Goal: Information Seeking & Learning: Find specific fact

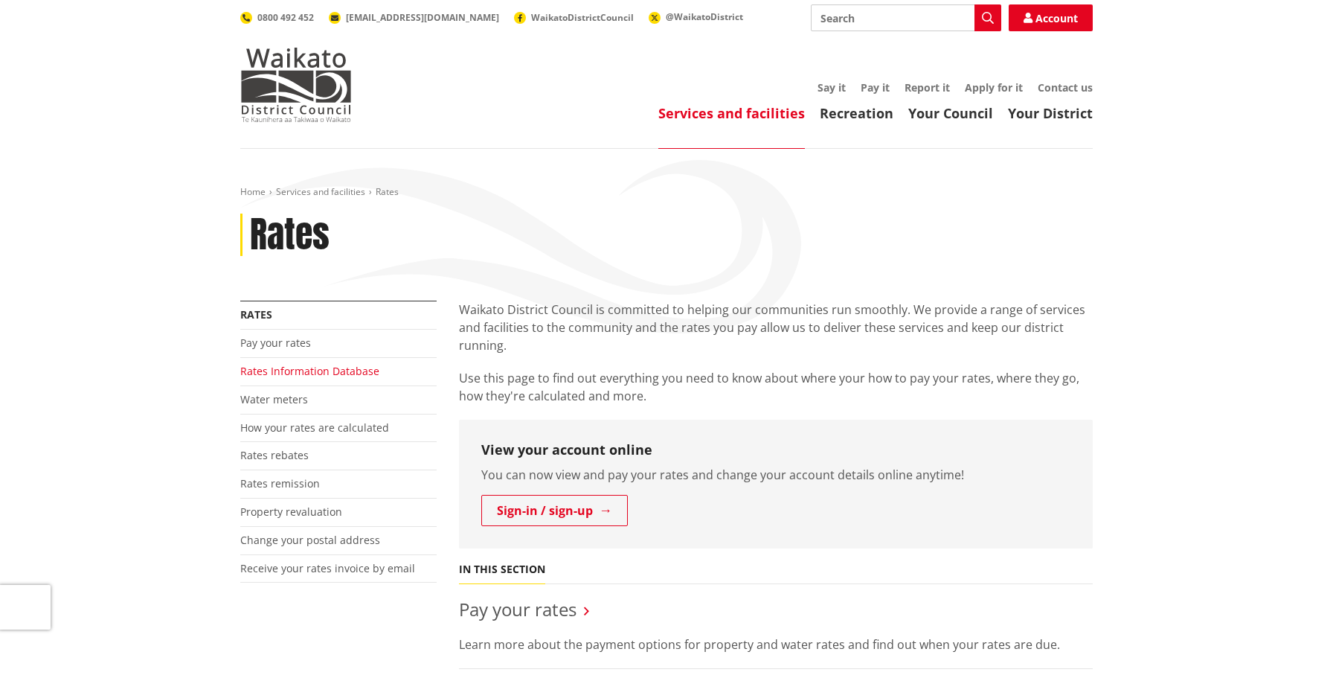
click at [315, 373] on link "Rates Information Database" at bounding box center [309, 371] width 139 height 14
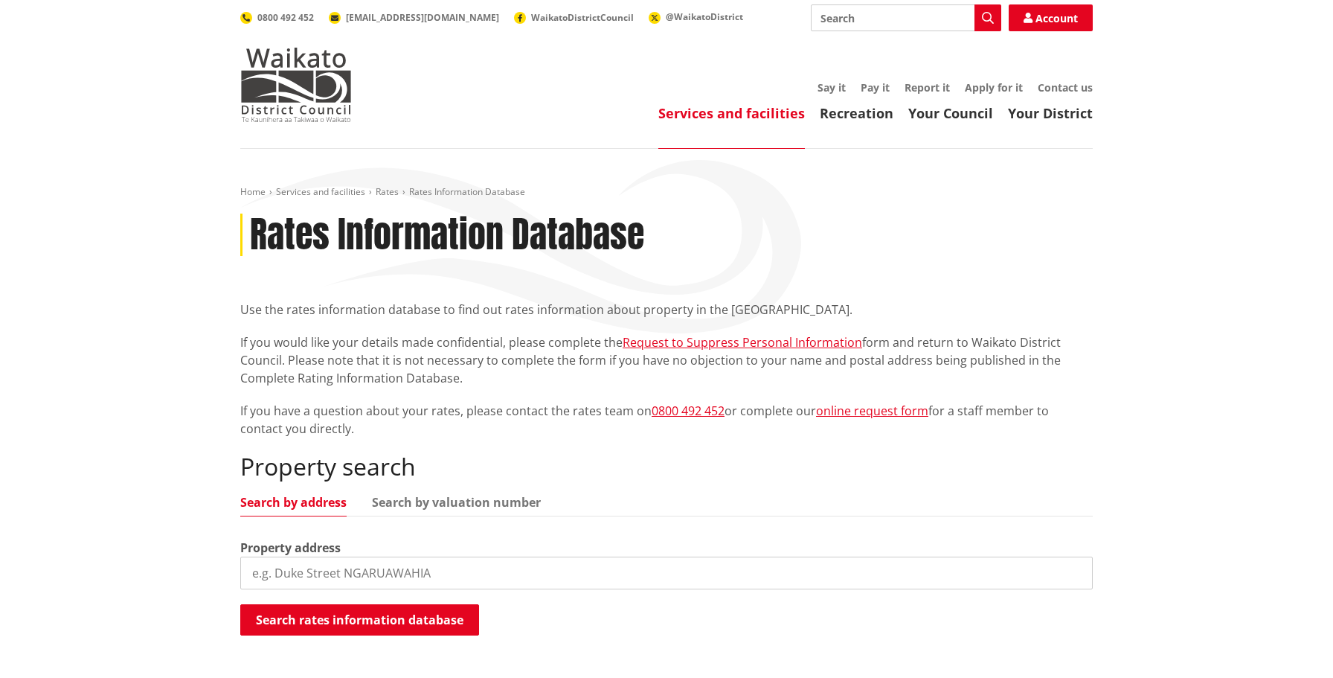
click at [333, 570] on input "search" at bounding box center [666, 573] width 853 height 33
paste input "[STREET_ADDRESS][PERSON_NAME][PERSON_NAME]"
drag, startPoint x: 355, startPoint y: 574, endPoint x: 657, endPoint y: 572, distance: 302.1
click at [656, 573] on input "[STREET_ADDRESS][PERSON_NAME][PERSON_NAME]" at bounding box center [666, 573] width 853 height 33
type input "20 Burn-[PERSON_NAME]"
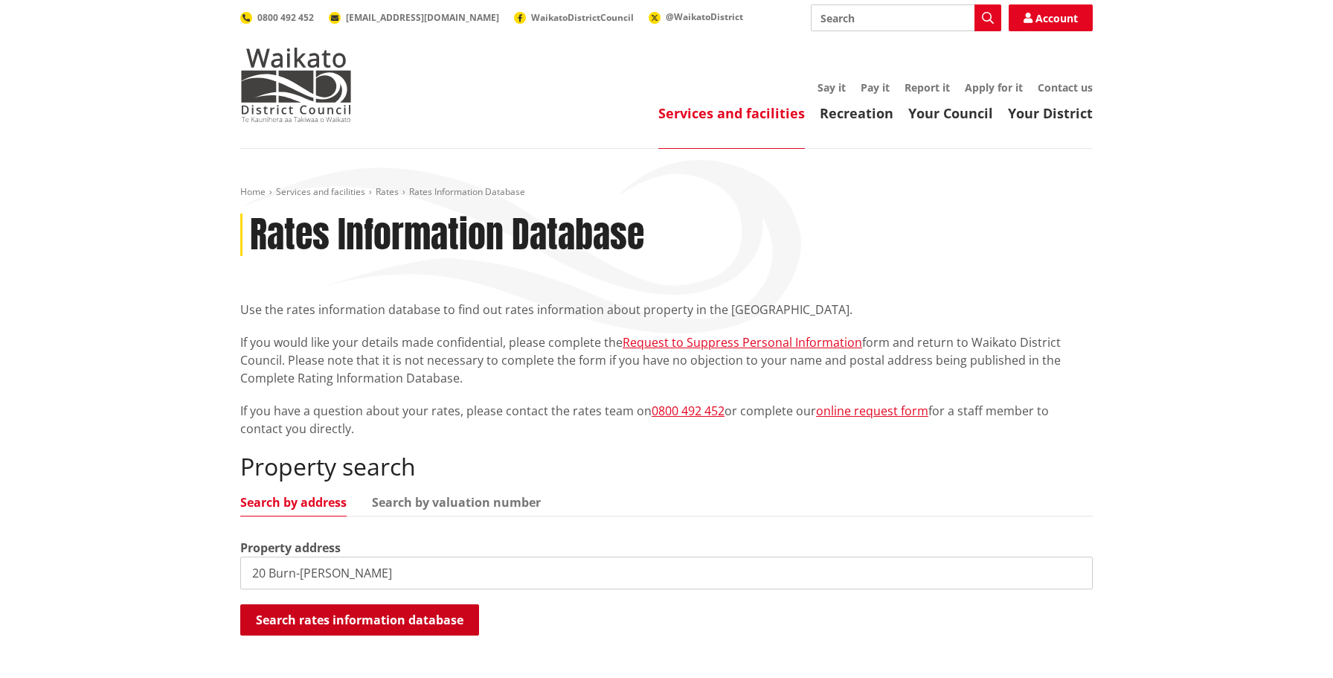
click at [391, 610] on button "Search rates information database" at bounding box center [359, 619] width 239 height 31
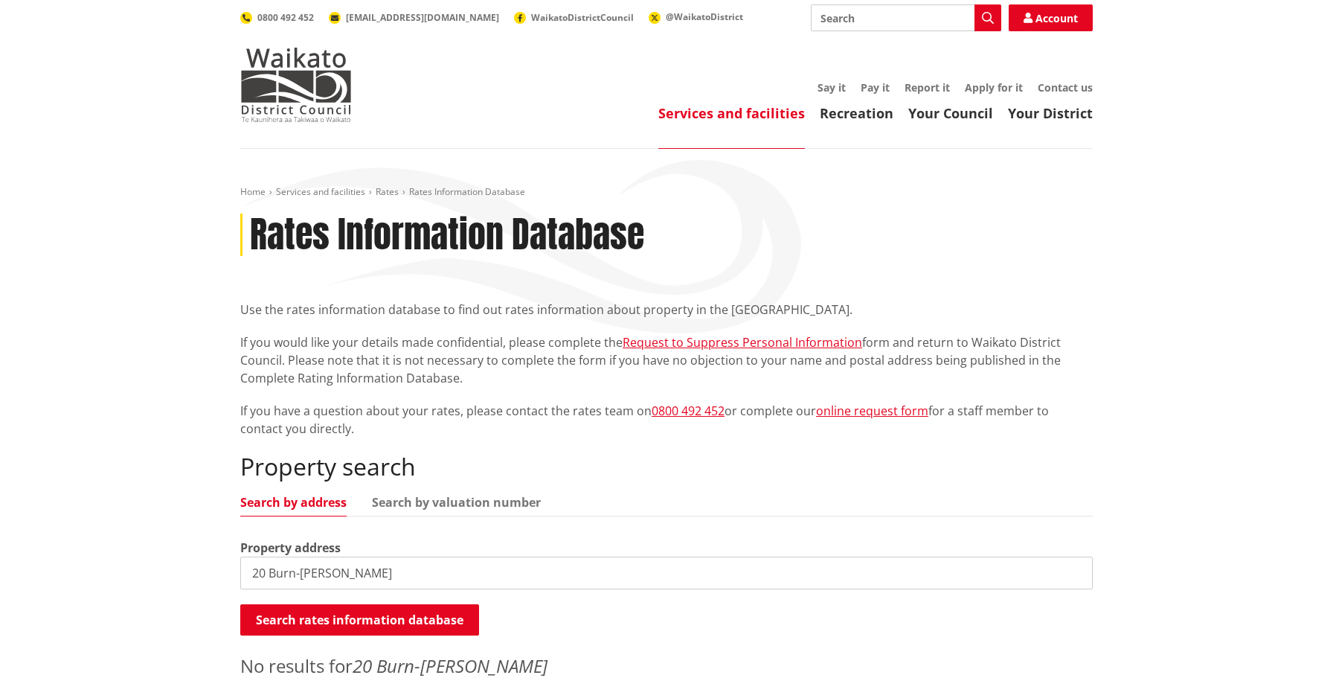
drag, startPoint x: 1170, startPoint y: 235, endPoint x: 1133, endPoint y: 196, distance: 53.7
click at [1170, 235] on div "Home Services and facilities Rates Rates Information Database Rates Information…" at bounding box center [666, 448] width 1333 height 598
